Goal: Transaction & Acquisition: Purchase product/service

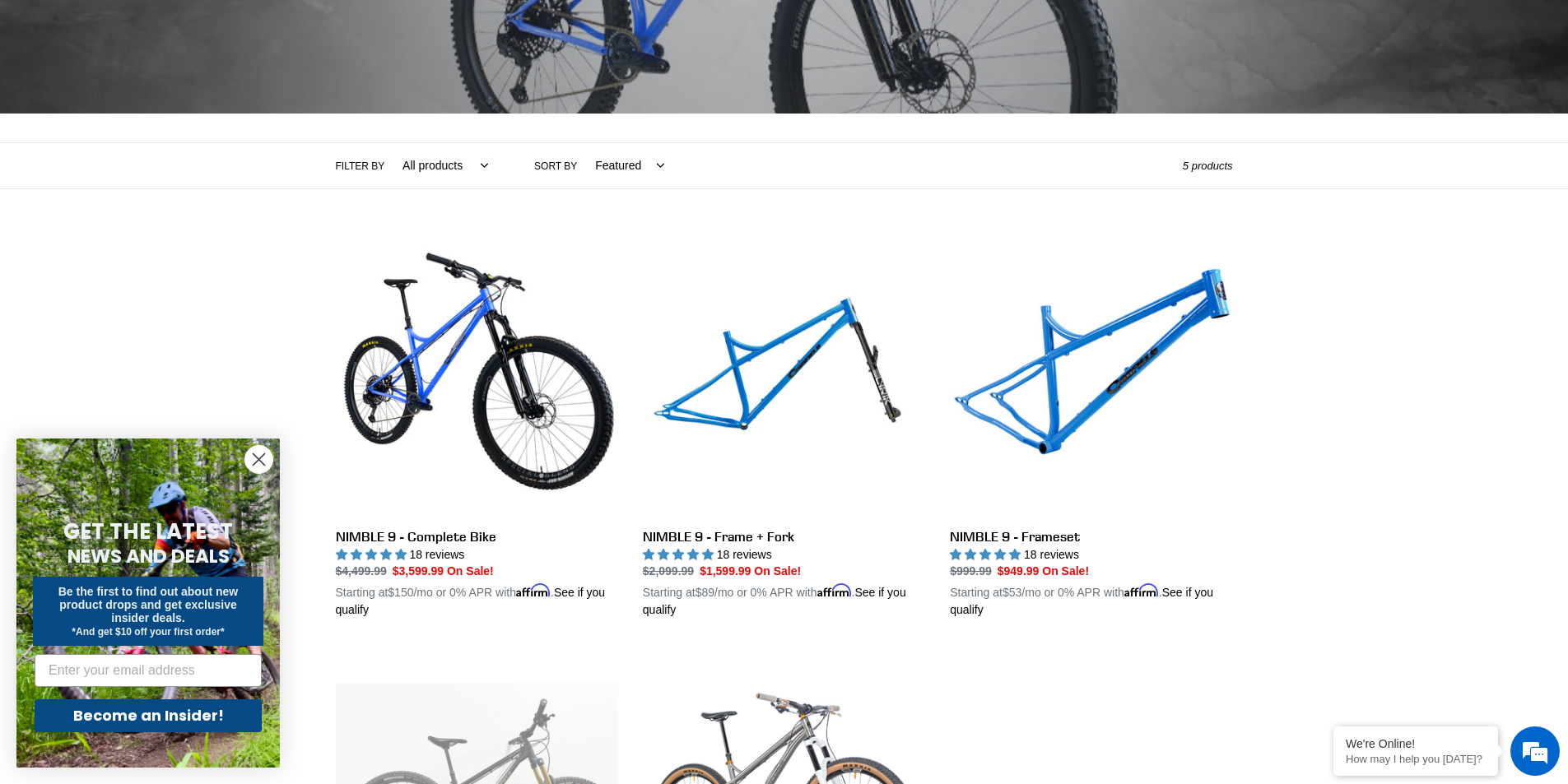
click at [257, 464] on circle "Close dialog" at bounding box center [259, 459] width 27 height 27
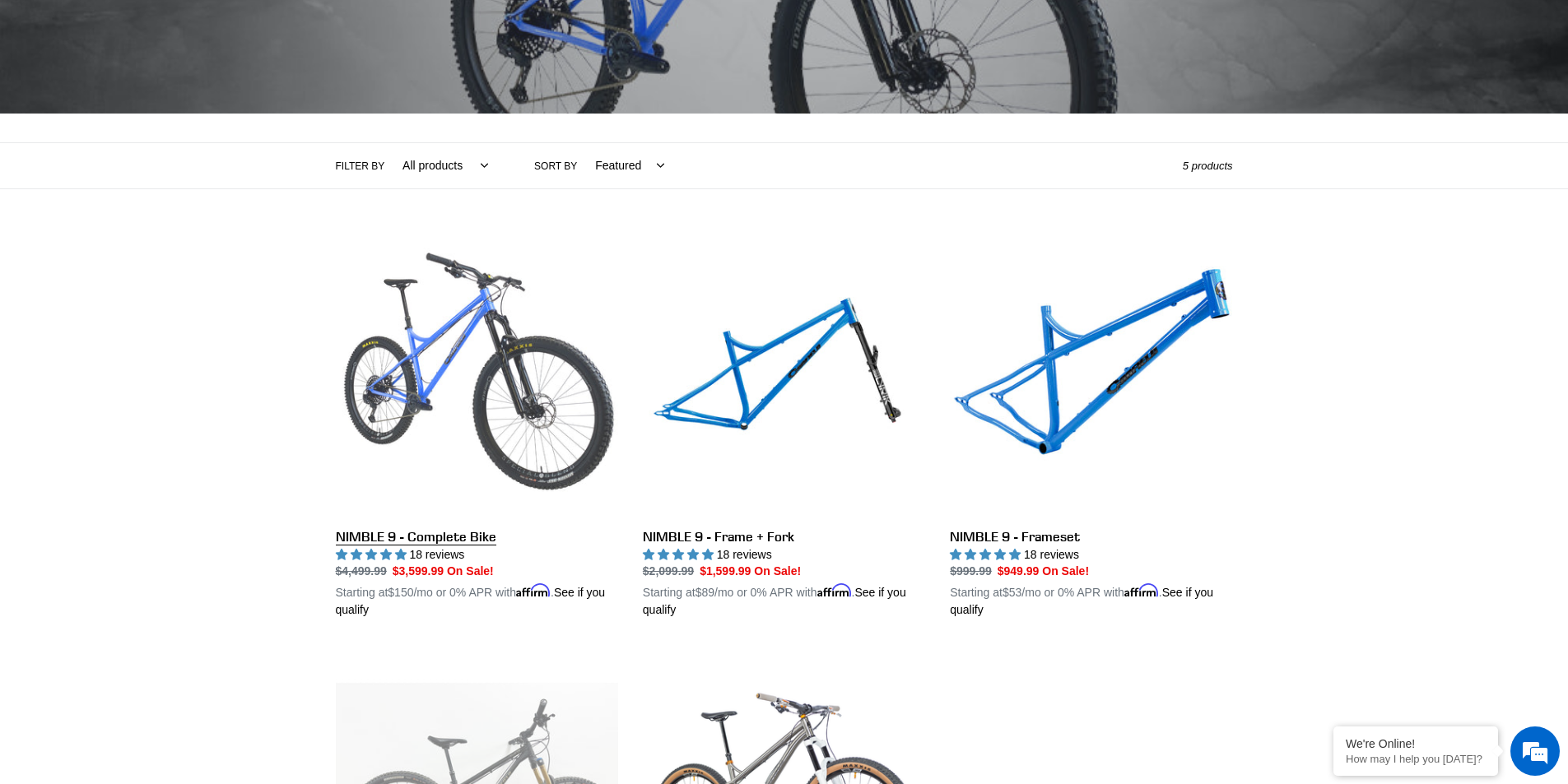
click at [462, 316] on link "NIMBLE 9 - Complete Bike" at bounding box center [477, 426] width 282 height 385
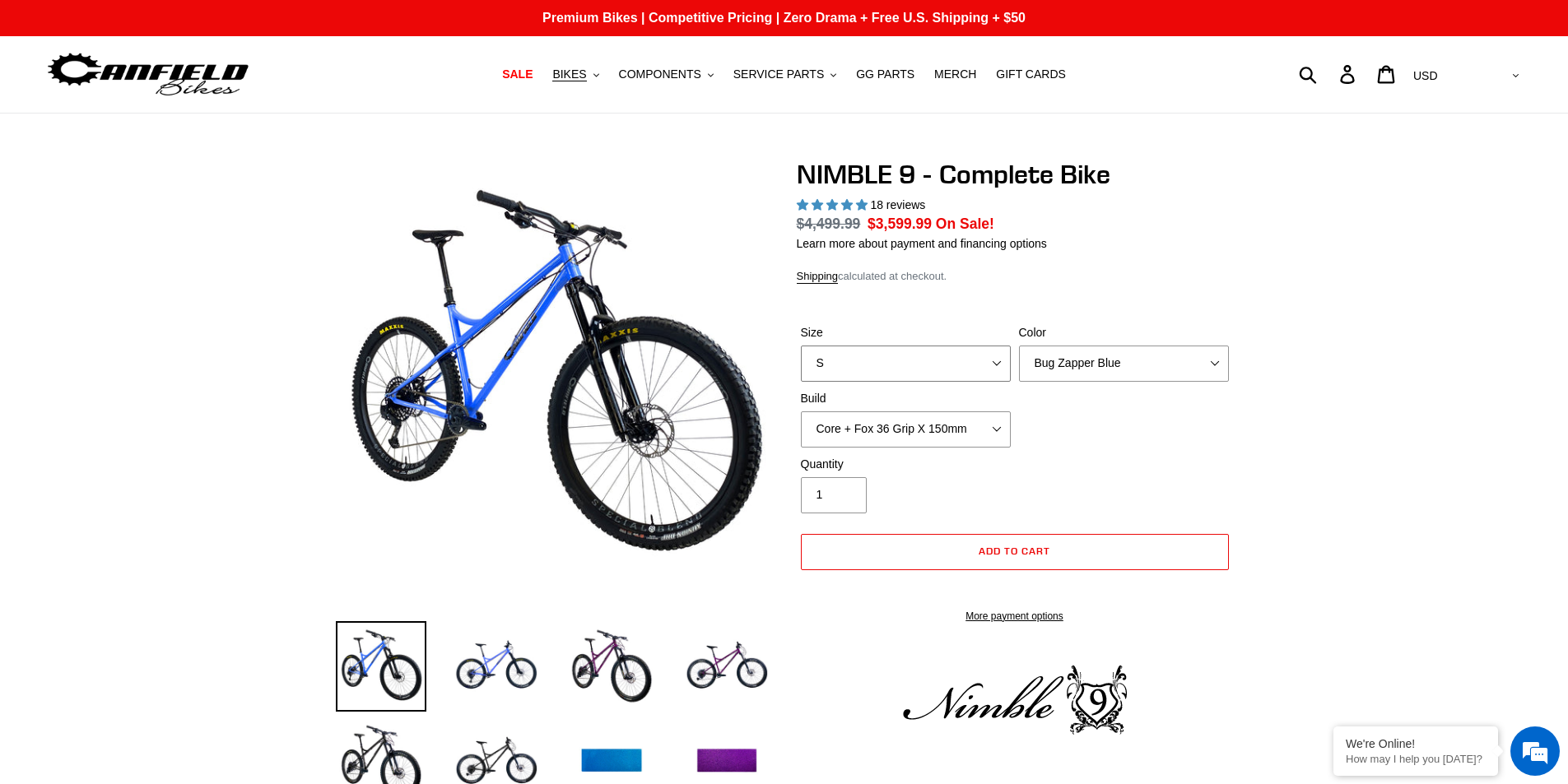
click at [956, 360] on select "S M L XL" at bounding box center [905, 364] width 210 height 37
select select "highest-rating"
select select "M"
click at [801, 345] on select "S M L XL" at bounding box center [905, 364] width 210 height 37
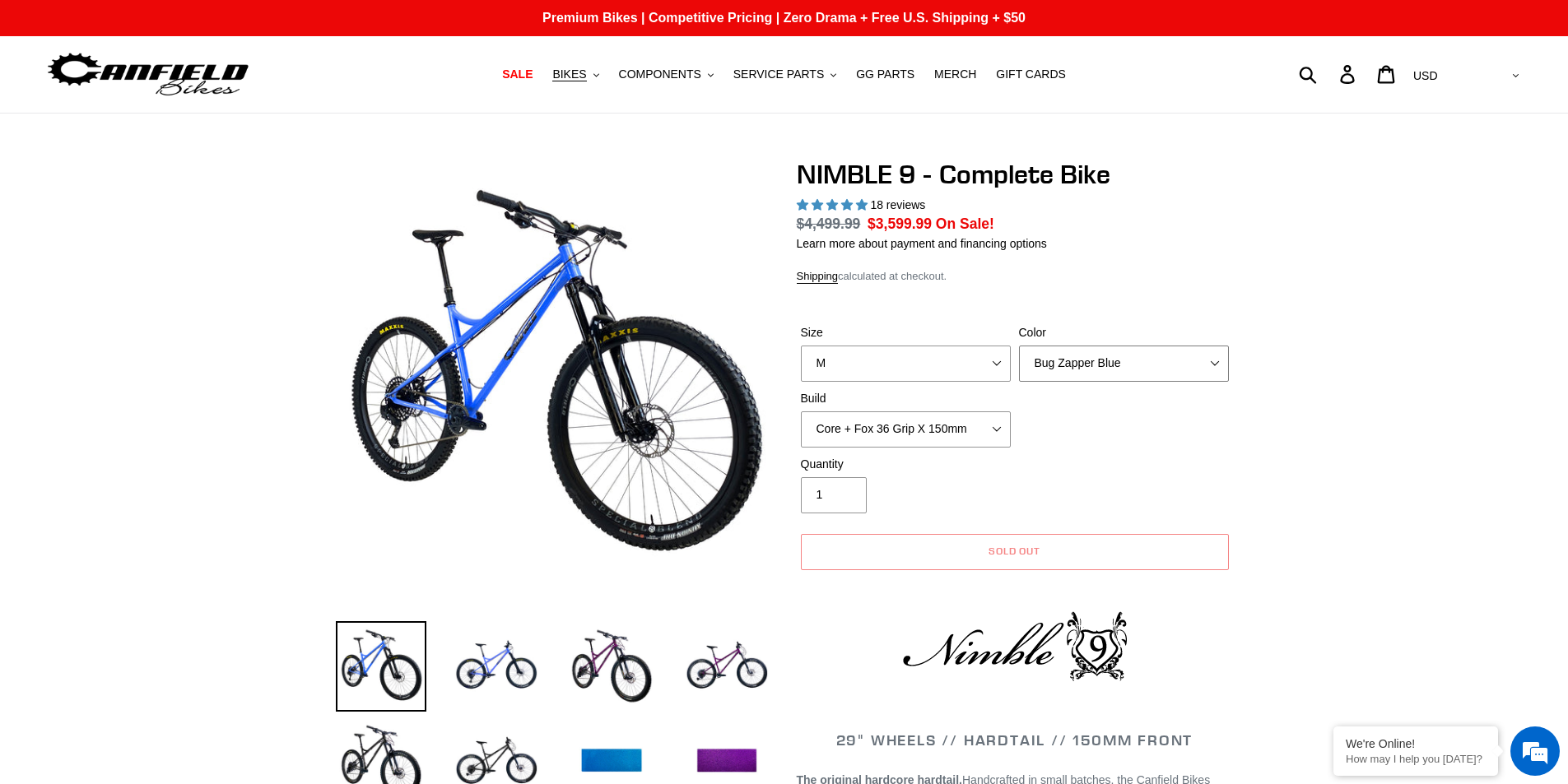
click at [1085, 366] on select "Bug Zapper Blue Purple Haze - Sold Out Galaxy Black" at bounding box center [1124, 364] width 210 height 37
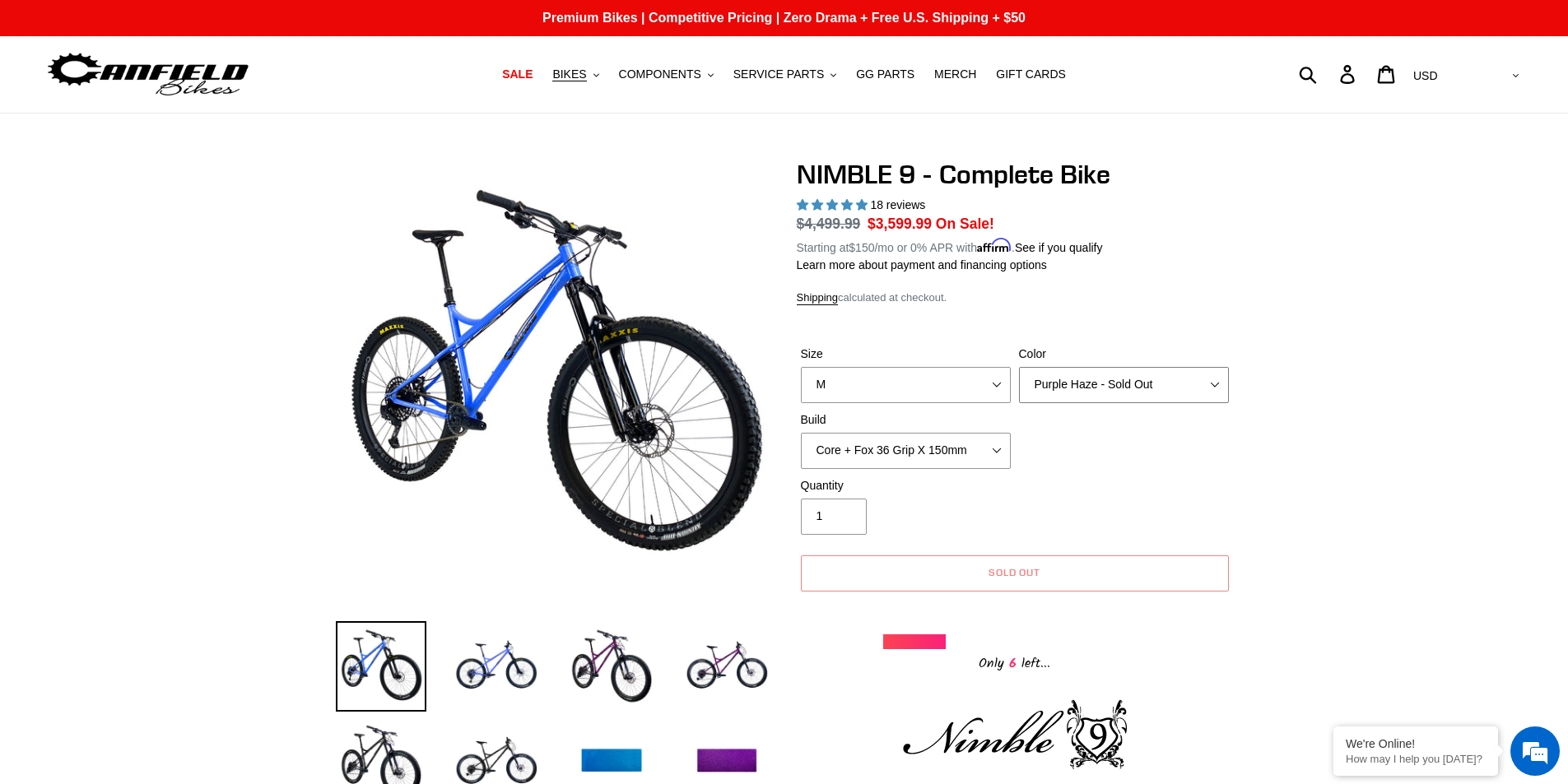
click at [1020, 367] on select "Bug Zapper Blue Purple Haze - Sold Out Galaxy Black" at bounding box center [1124, 385] width 210 height 37
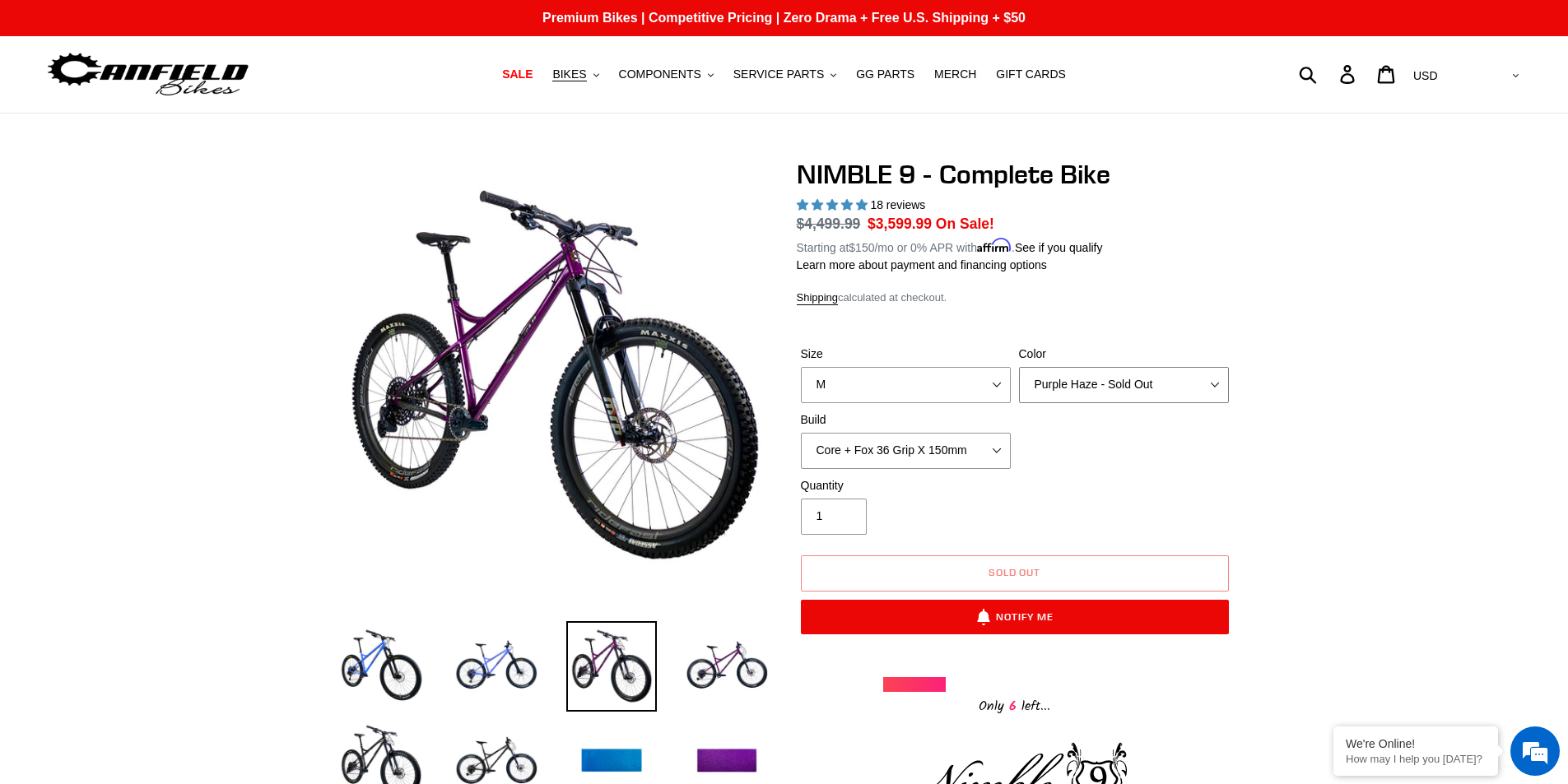
click at [1080, 383] on select "Bug Zapper Blue Purple Haze - Sold Out Galaxy Black" at bounding box center [1124, 385] width 210 height 37
click at [1020, 367] on select "Bug Zapper Blue Purple Haze - Sold Out Galaxy Black" at bounding box center [1124, 385] width 210 height 37
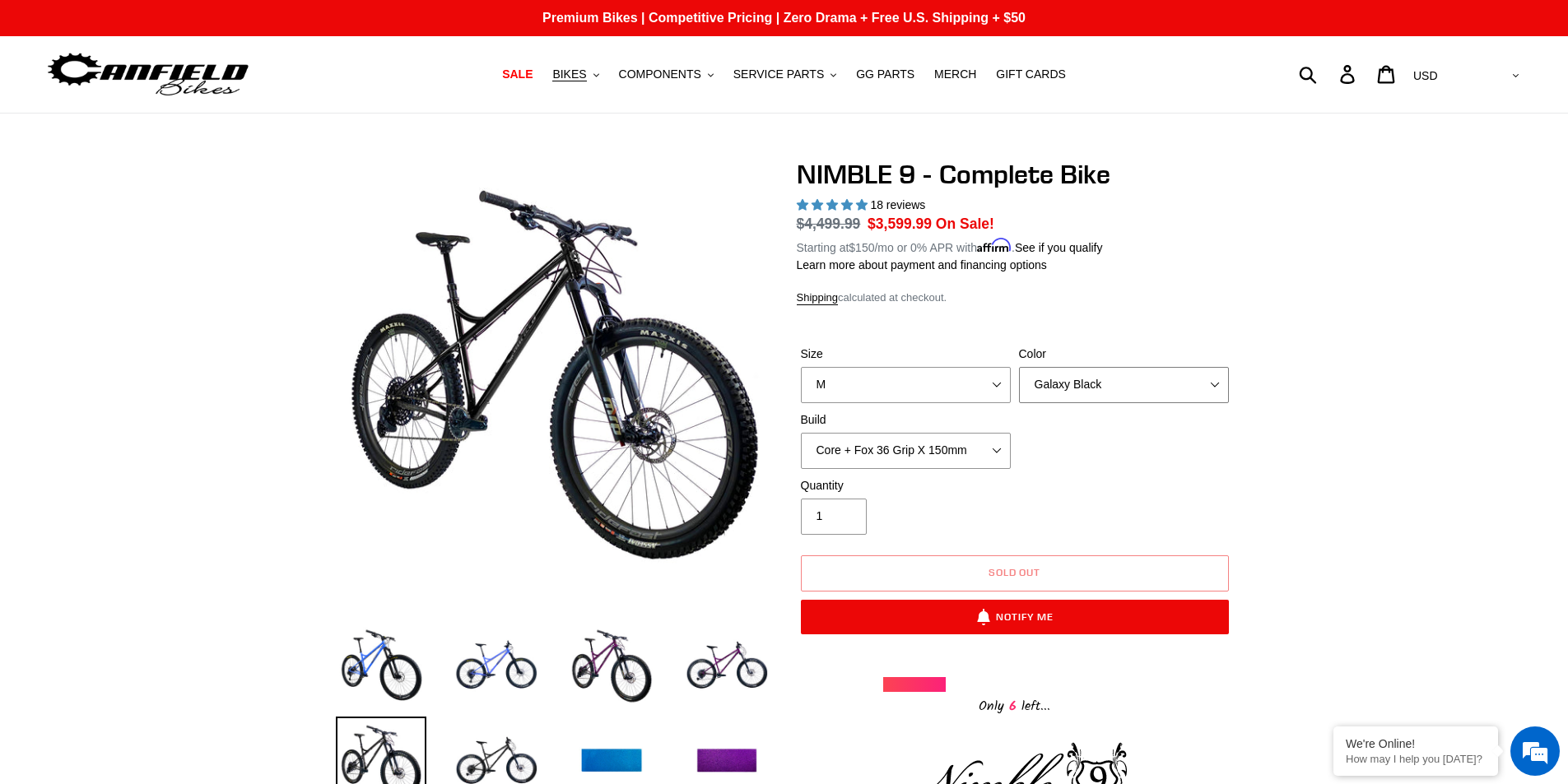
click at [1093, 388] on select "Bug Zapper Blue Purple Haze - Sold Out Galaxy Black" at bounding box center [1124, 385] width 210 height 37
click at [1020, 367] on select "Bug Zapper Blue Purple Haze - Sold Out Galaxy Black" at bounding box center [1124, 385] width 210 height 37
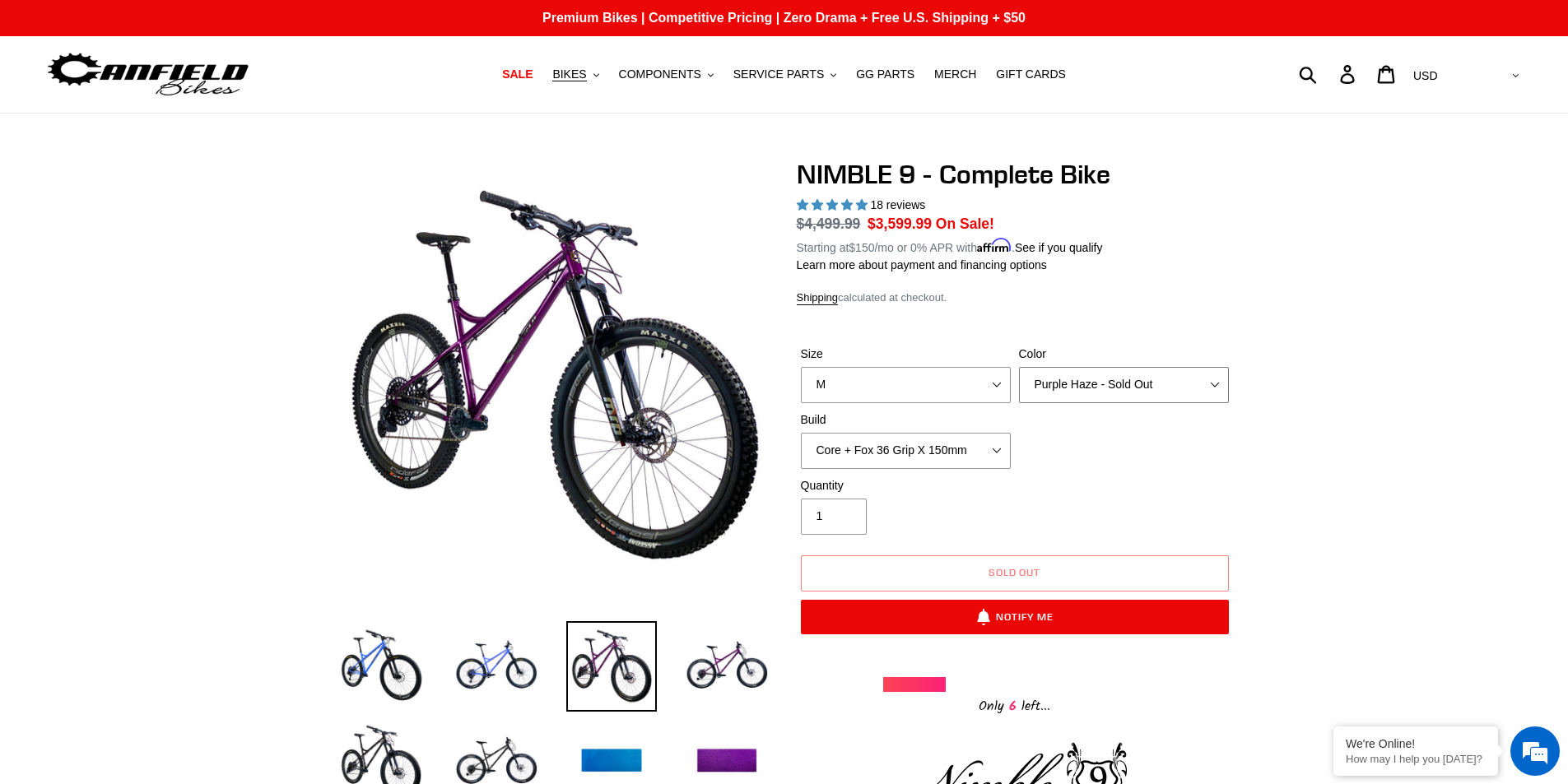
drag, startPoint x: 1102, startPoint y: 393, endPoint x: 1101, endPoint y: 401, distance: 8.1
click at [1102, 393] on select "Bug Zapper Blue Purple Haze - Sold Out Galaxy Black" at bounding box center [1124, 385] width 210 height 37
select select "Bug Zapper Blue"
click at [1020, 367] on select "Bug Zapper Blue Purple Haze - Sold Out Galaxy Black" at bounding box center [1124, 385] width 210 height 37
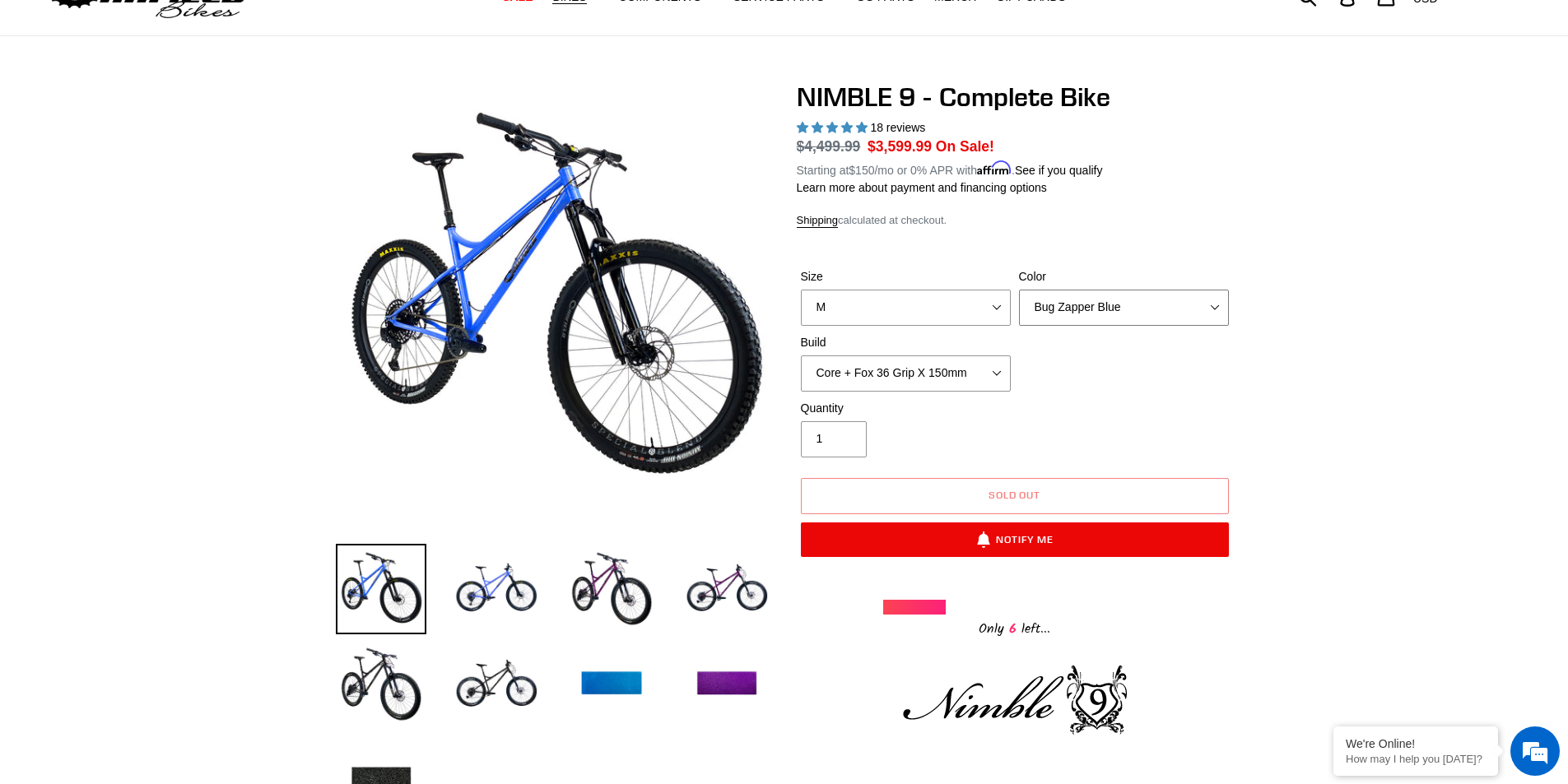
scroll to position [247, 0]
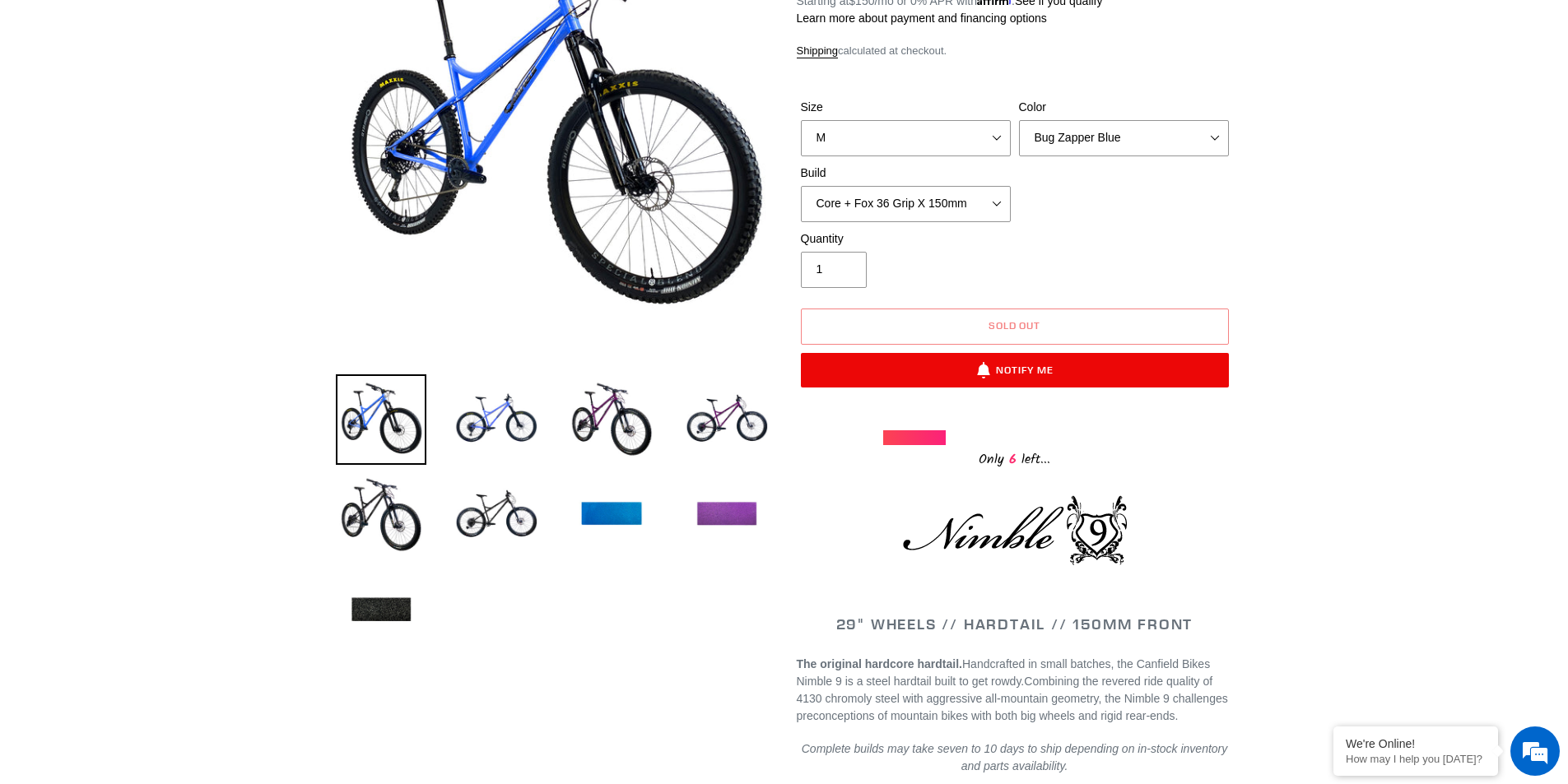
click at [716, 502] on img at bounding box center [727, 515] width 91 height 90
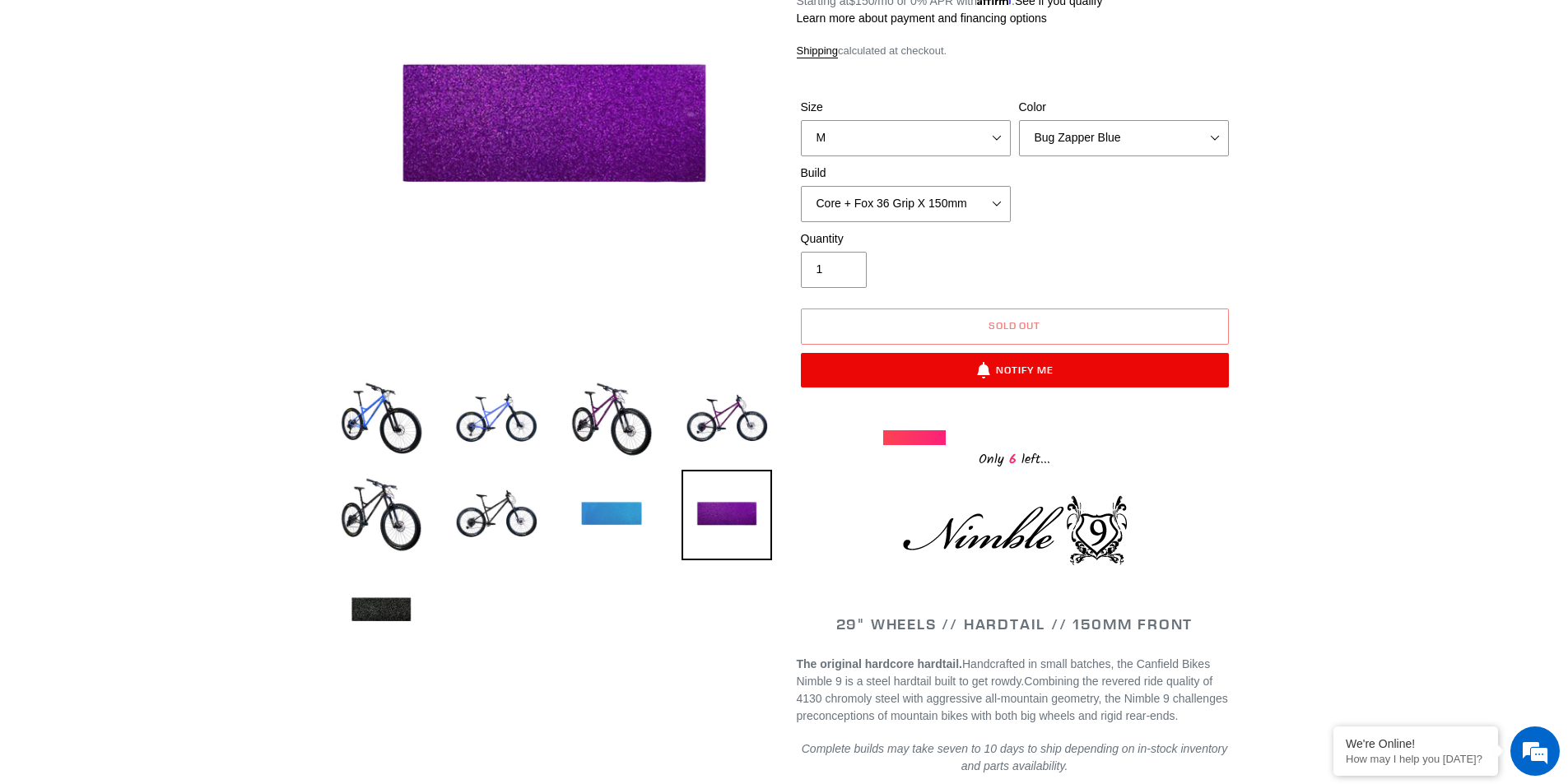
click at [593, 511] on img at bounding box center [612, 515] width 91 height 90
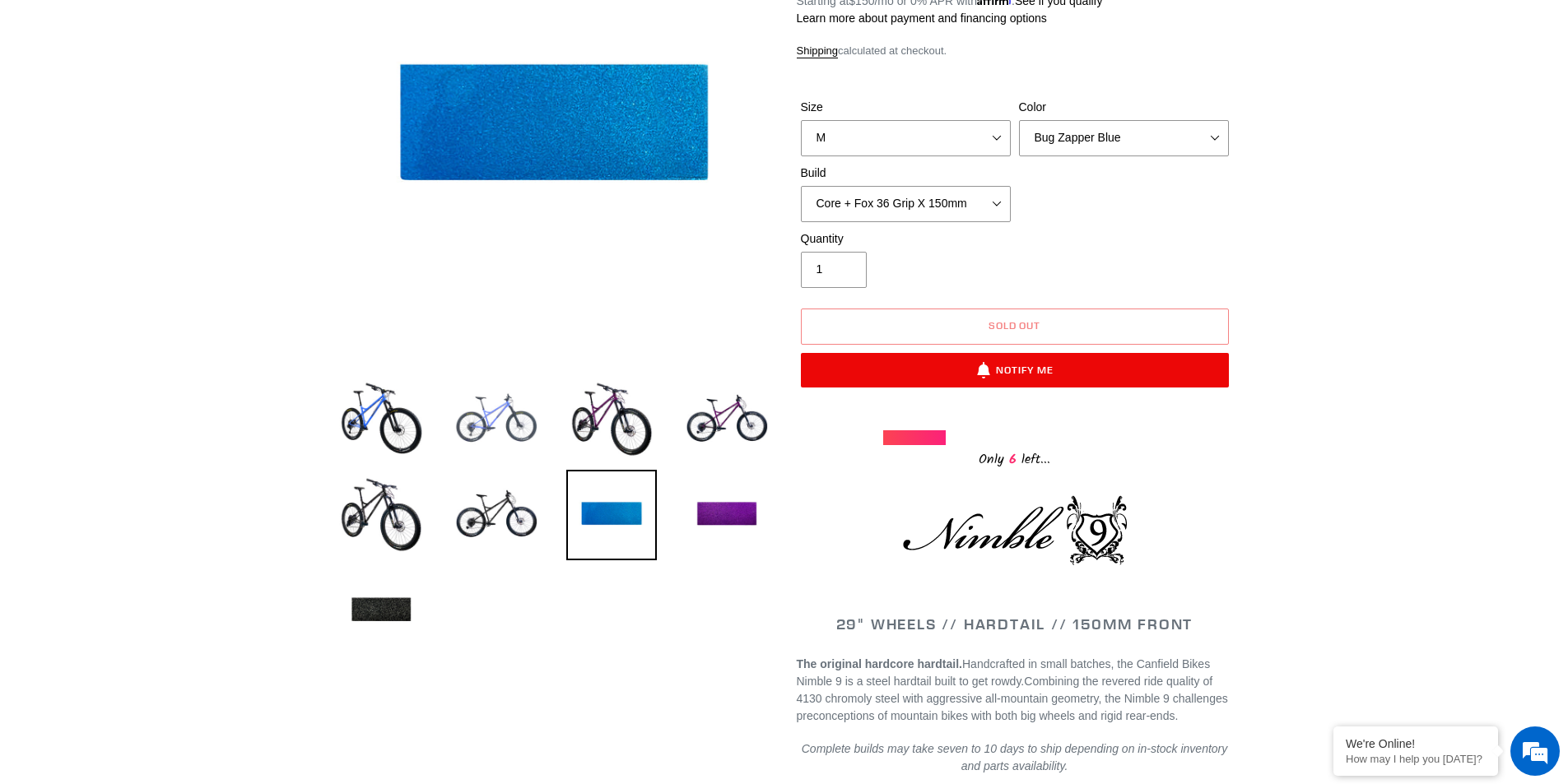
click at [500, 412] on img at bounding box center [496, 419] width 91 height 90
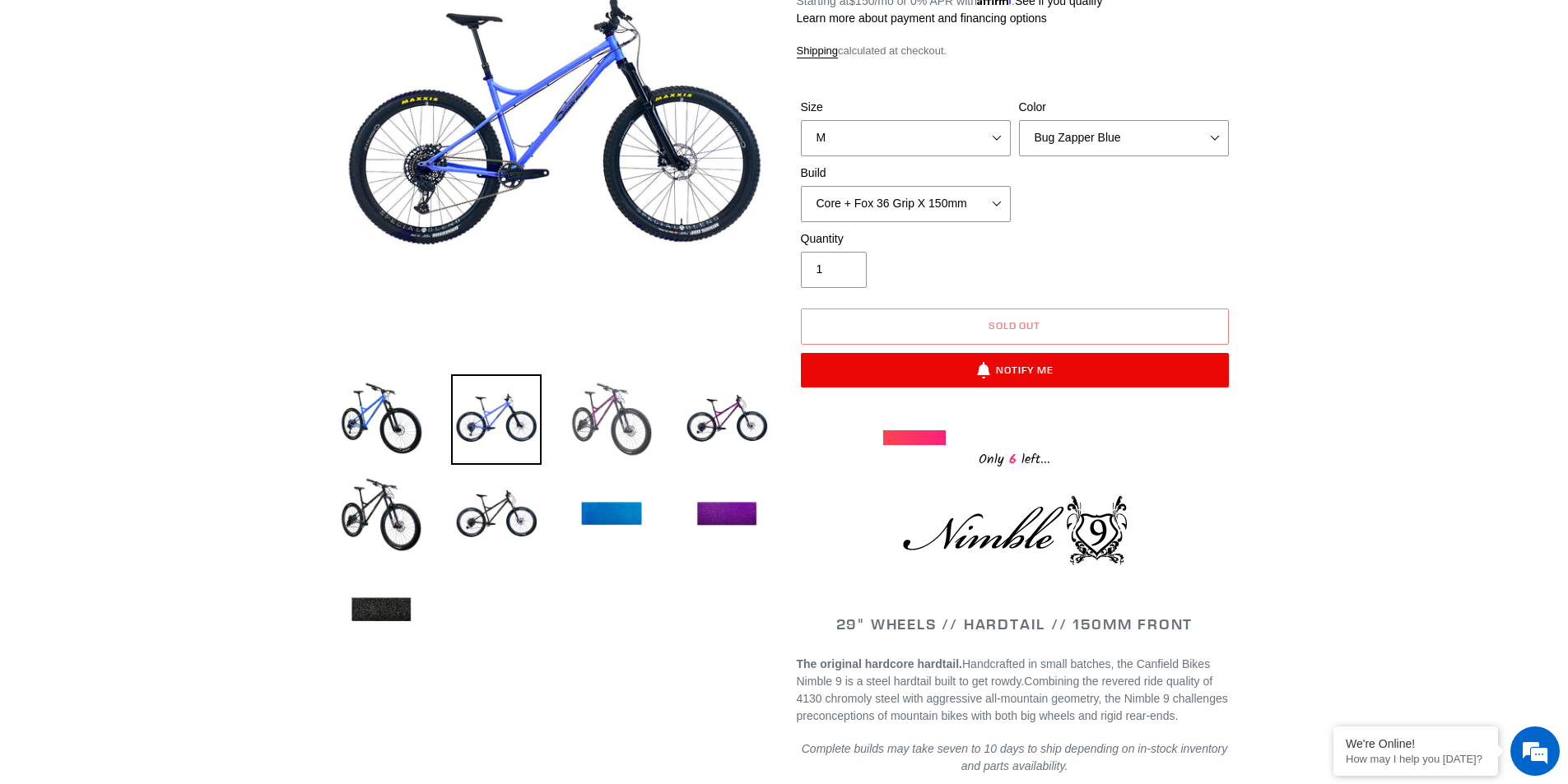
click at [609, 408] on img at bounding box center [612, 419] width 91 height 90
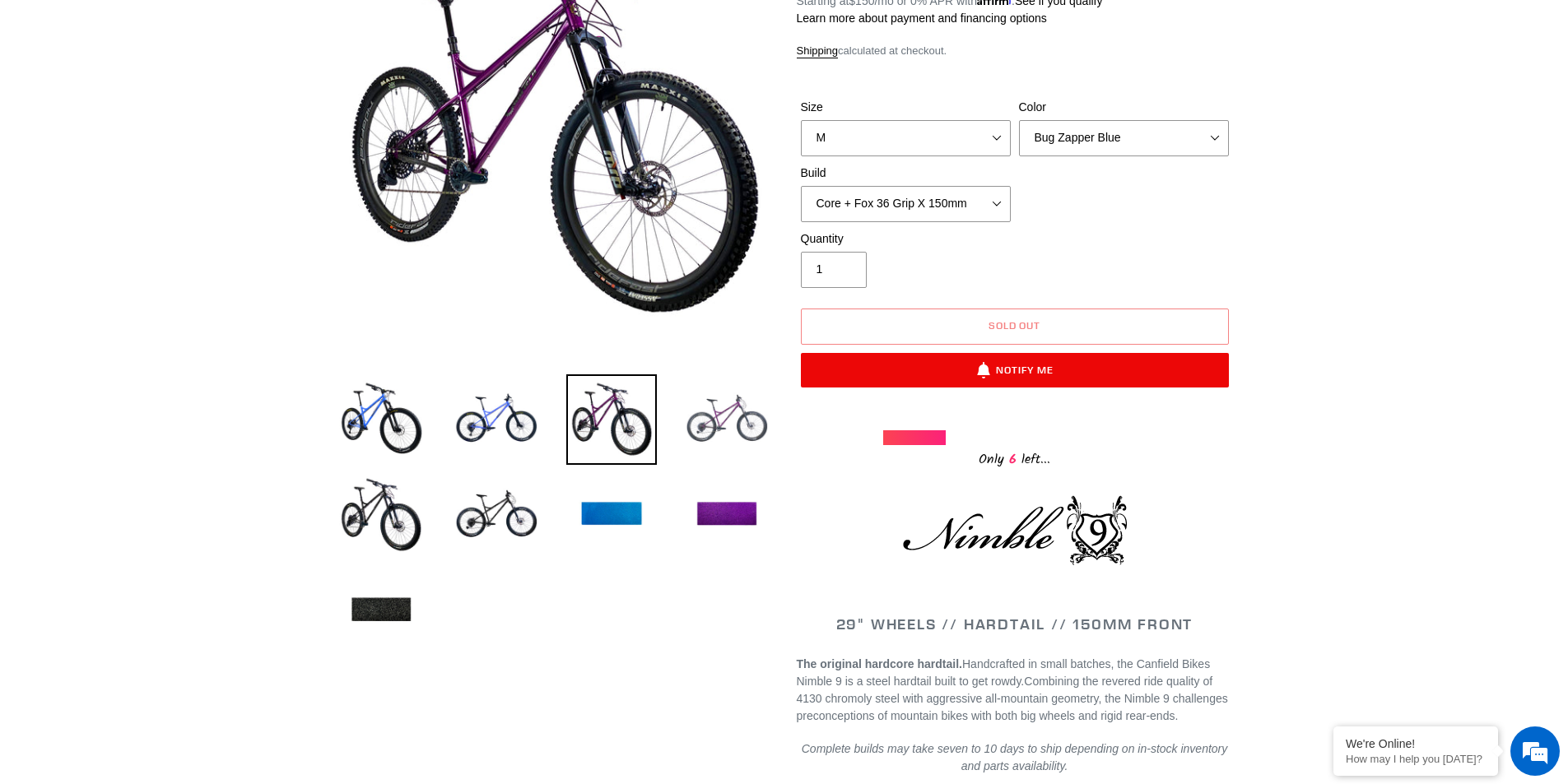
click at [748, 411] on img at bounding box center [727, 419] width 91 height 90
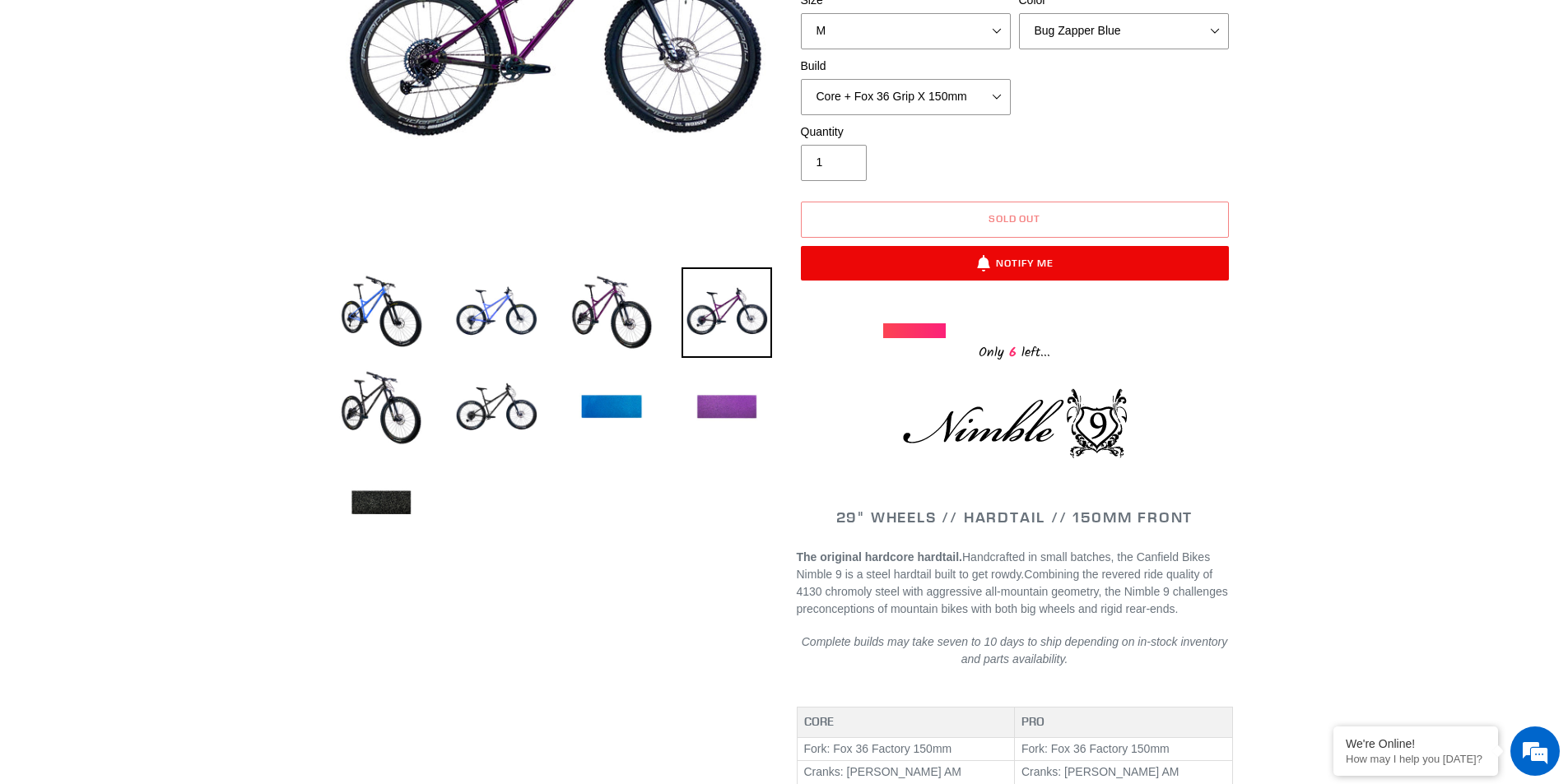
scroll to position [0, 0]
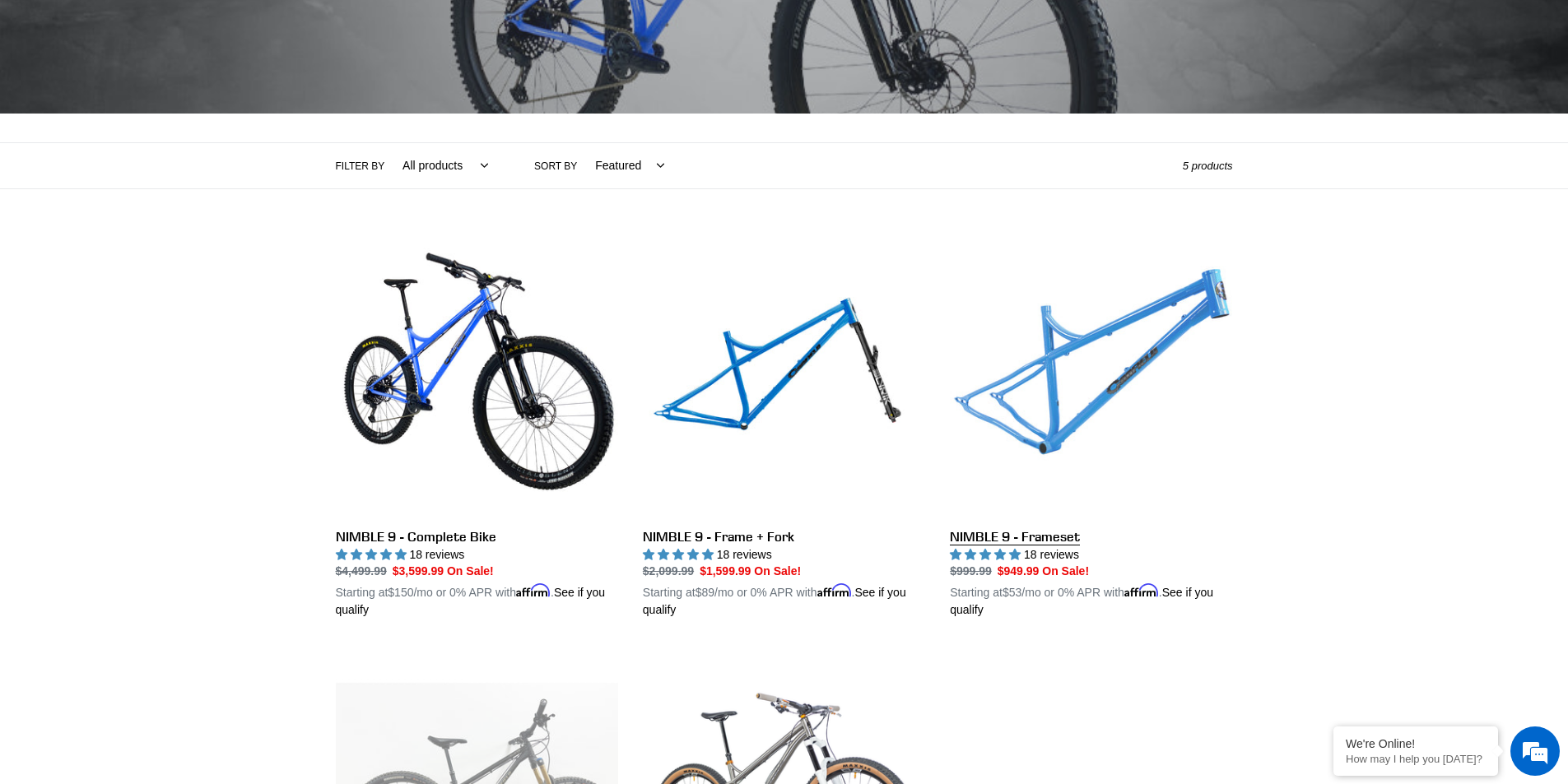
click at [1124, 356] on link "NIMBLE 9 - Frameset" at bounding box center [1091, 426] width 282 height 385
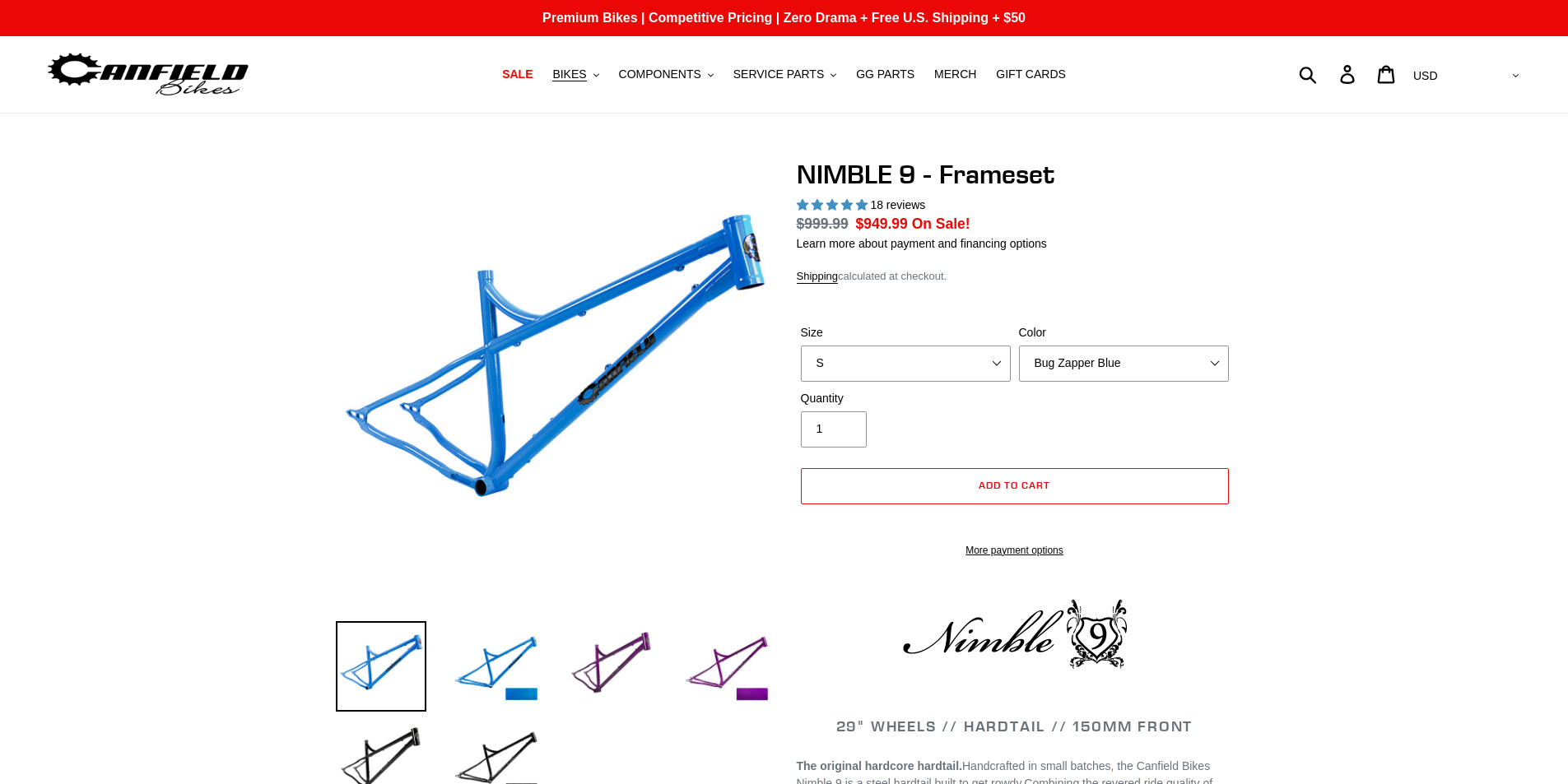
select select "highest-rating"
select select "M"
click at [801, 345] on select "S M L XL" at bounding box center [905, 364] width 210 height 37
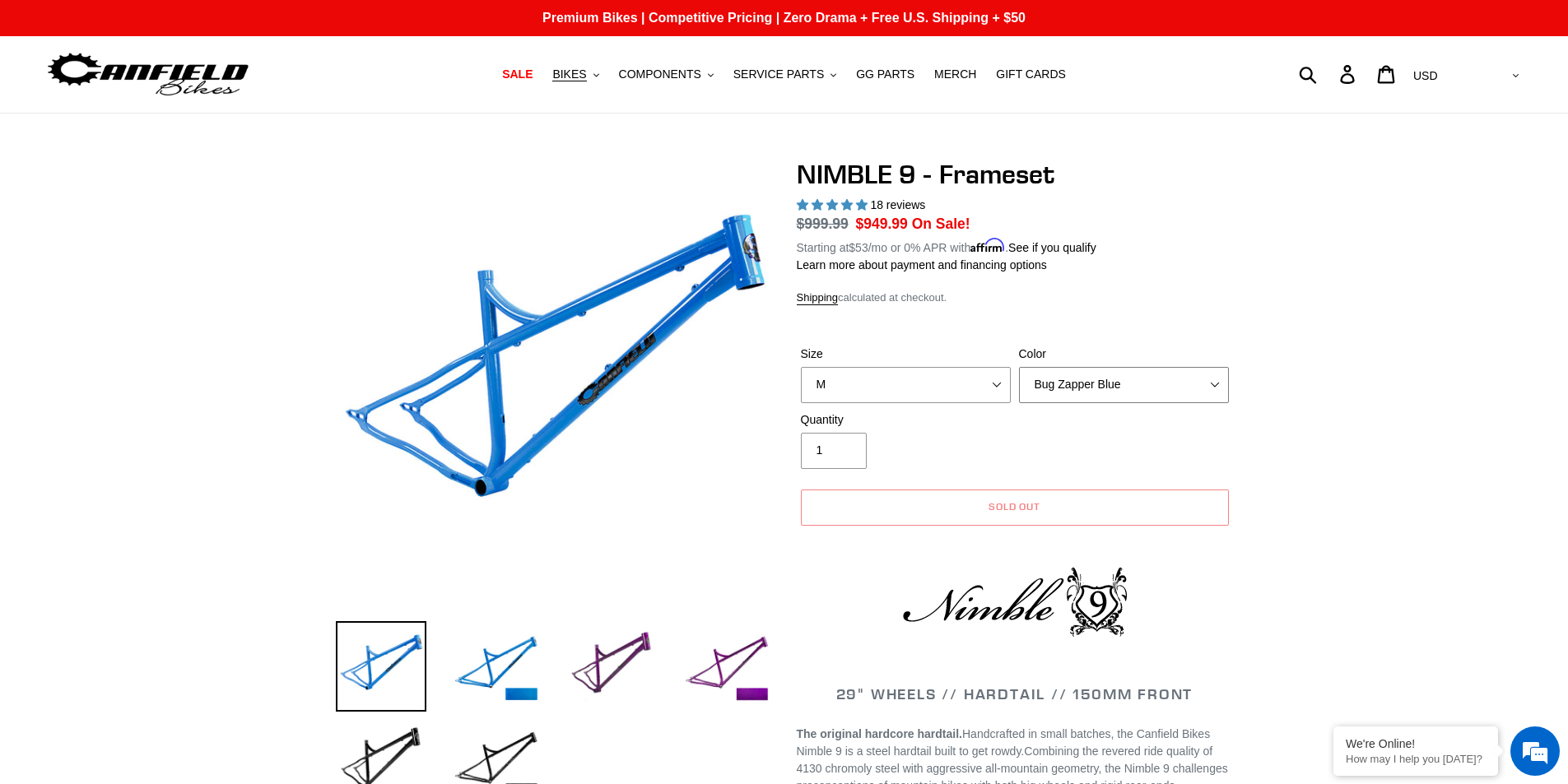
click at [1091, 367] on select "Bug Zapper Blue Purple Haze -Sold Out Galaxy Black" at bounding box center [1124, 385] width 210 height 37
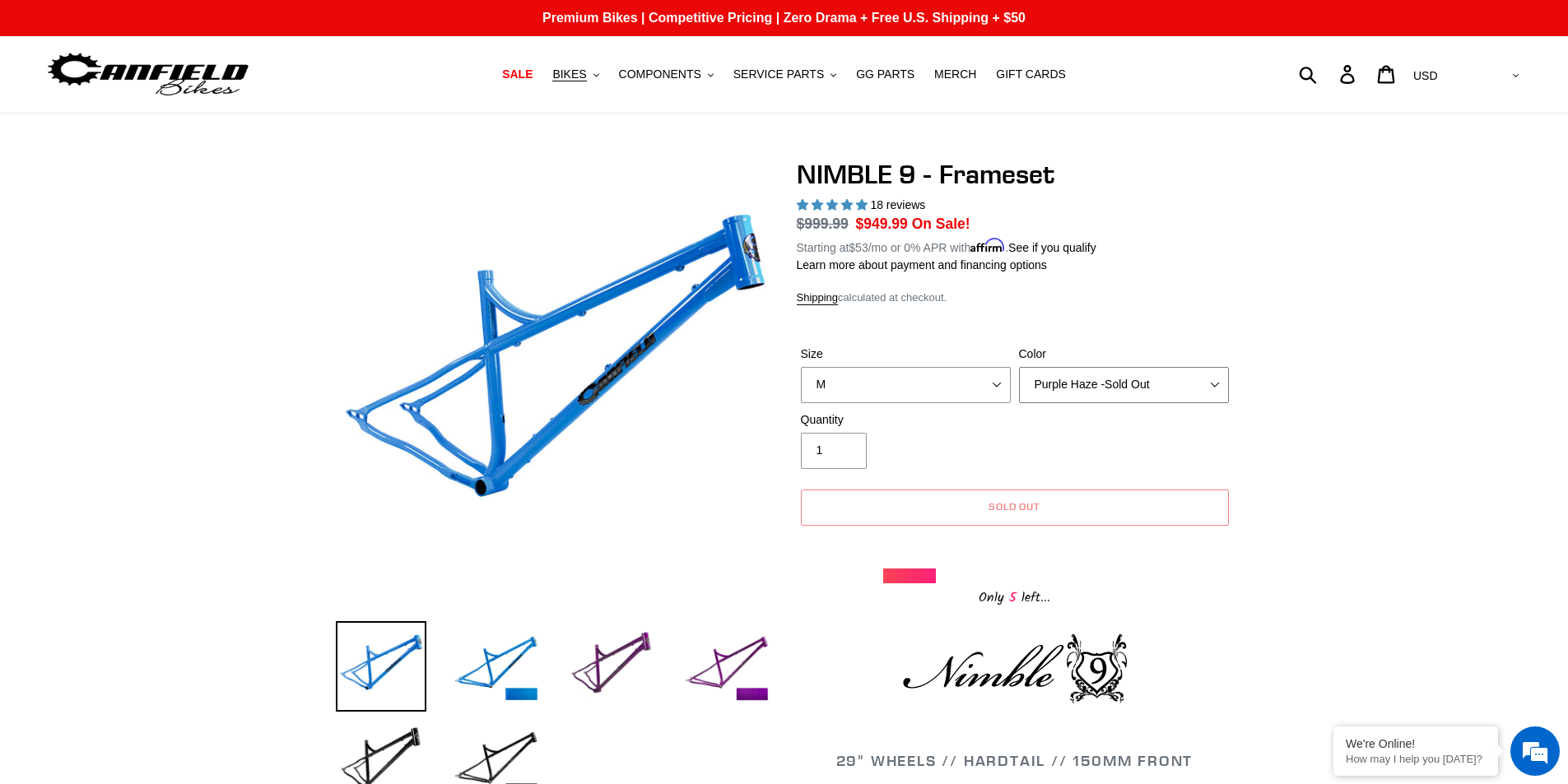
click at [1020, 367] on select "Bug Zapper Blue Purple Haze -Sold Out Galaxy Black" at bounding box center [1124, 385] width 210 height 37
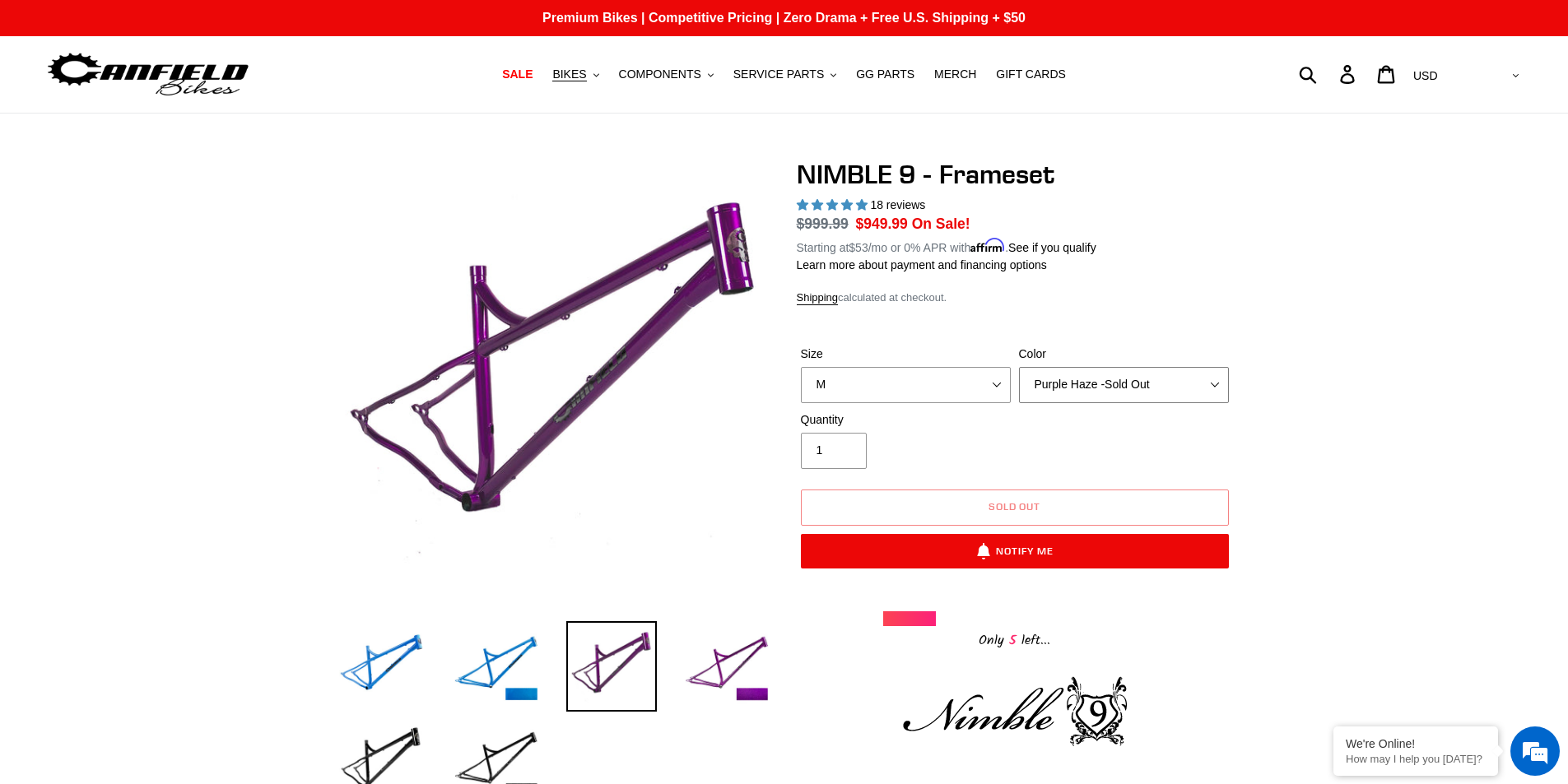
click at [1098, 372] on select "Bug Zapper Blue Purple Haze -Sold Out Galaxy Black" at bounding box center [1124, 385] width 210 height 37
select select "Galaxy Black"
click at [1020, 367] on select "Bug Zapper Blue Purple Haze -Sold Out Galaxy Black" at bounding box center [1124, 385] width 210 height 37
